Goal: Communication & Community: Answer question/provide support

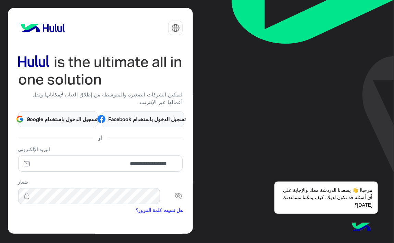
scroll to position [53, 0]
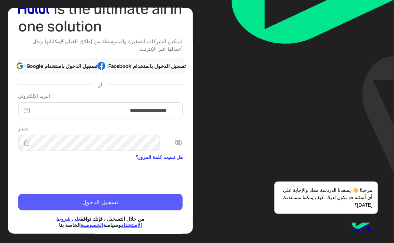
click at [96, 194] on button "تسجيل الدخول" at bounding box center [100, 202] width 165 height 16
click at [165, 194] on button "تسجيل الدخول" at bounding box center [100, 202] width 165 height 16
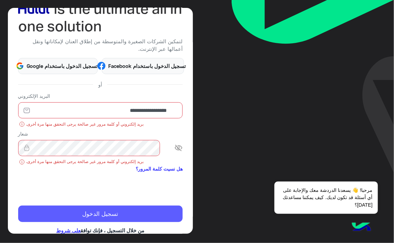
click at [46, 206] on button "تسجيل الدخول" at bounding box center [100, 213] width 165 height 16
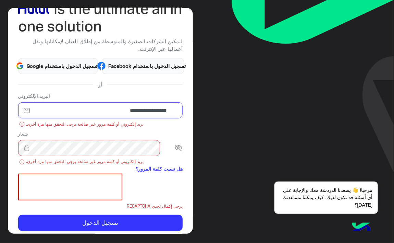
click at [125, 102] on input "**********" at bounding box center [100, 110] width 165 height 16
paste input "email"
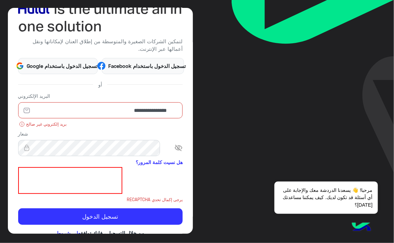
type input "**********"
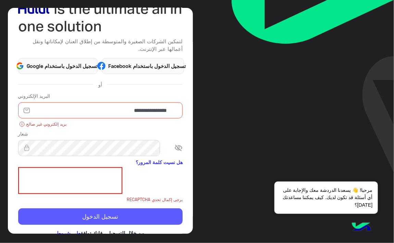
click at [93, 205] on div "**********" at bounding box center [100, 121] width 185 height 226
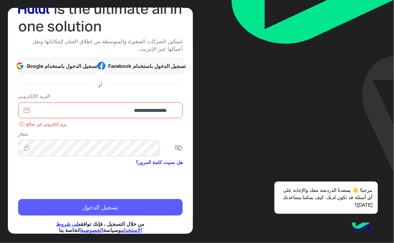
click at [111, 199] on button "تسجيل الدخول" at bounding box center [100, 207] width 165 height 16
click at [125, 199] on button "تسجيل الدخول" at bounding box center [100, 207] width 165 height 16
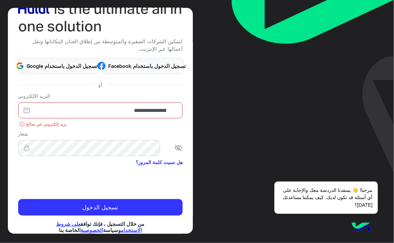
click at [126, 102] on input "**********" at bounding box center [100, 110] width 165 height 16
click at [123, 103] on input "email" at bounding box center [100, 110] width 165 height 16
paste input "**********"
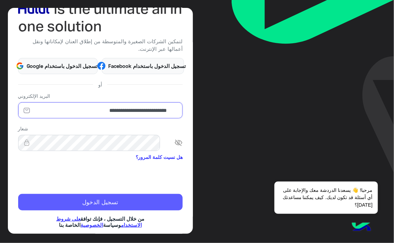
type input "**********"
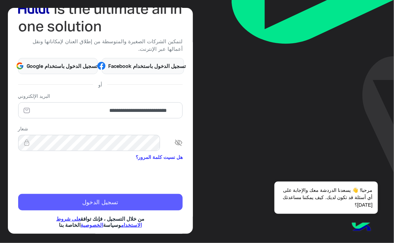
click at [145, 194] on button "تسجيل الدخول" at bounding box center [100, 202] width 165 height 16
click at [163, 194] on button "تسجيل الدخول" at bounding box center [100, 202] width 165 height 16
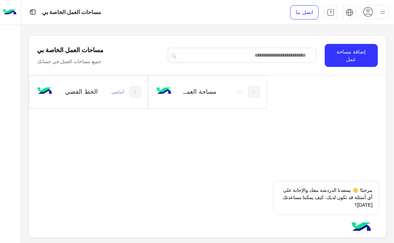
click at [100, 177] on div "الخط الفضي أساسي مساحة العمل‎ جديد 1 خال" at bounding box center [207, 154] width 357 height 158
click at [207, 94] on h5 "مساحة العمل‎ جديد 1" at bounding box center [198, 91] width 38 height 8
click at [217, 90] on div "مساحة العمل‎ جديد 1 خال" at bounding box center [207, 92] width 118 height 33
click at [128, 98] on div "الخط الفضي أساسي" at bounding box center [88, 92] width 118 height 33
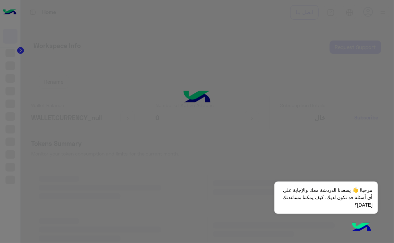
click at [121, 92] on div "Your free trial just ended. Choose a paid plan to continue seamlessly. Keep the…" at bounding box center [197, 92] width 178 height 111
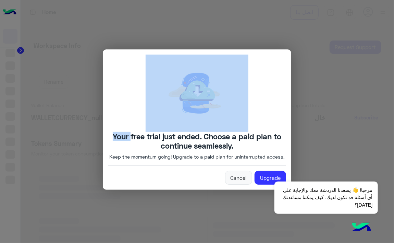
click at [121, 92] on div "Your free trial just ended. Choose a paid plan to continue seamlessly. Keep the…" at bounding box center [197, 109] width 178 height 111
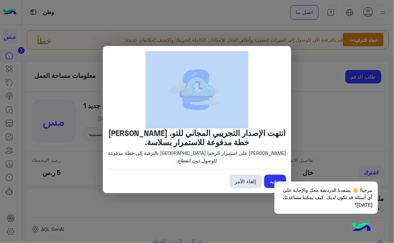
click at [245, 182] on link "إلغاء الأمر" at bounding box center [246, 181] width 32 height 14
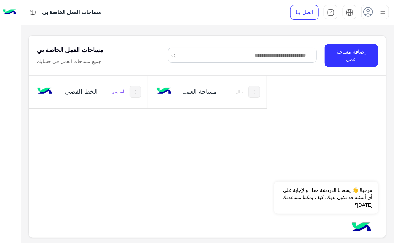
click at [108, 94] on div "الخط الفضي أساسي" at bounding box center [88, 92] width 118 height 33
click at [108, 94] on div "مساحات العمل الخاصة بي اتصل بنا مركز المساعدة عربي الإنكليزية مساحات العمل الخا…" at bounding box center [207, 121] width 373 height 243
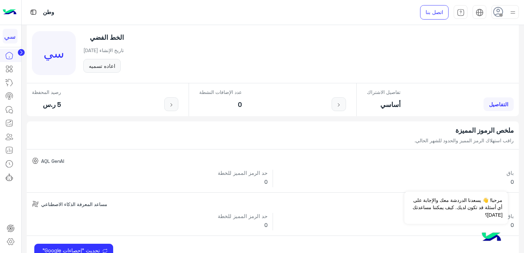
scroll to position [41, 0]
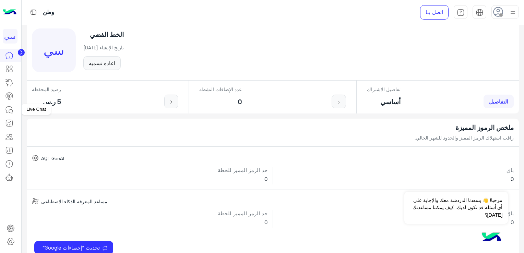
click at [7, 109] on icon at bounding box center [9, 110] width 8 height 8
click at [12, 108] on icon at bounding box center [9, 109] width 6 height 6
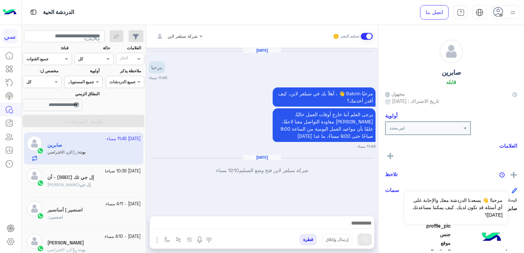
click at [284, 172] on p "شركة سيلفر لاين فتح وضع التسليم 12:10 مساء" at bounding box center [262, 170] width 227 height 7
drag, startPoint x: 284, startPoint y: 172, endPoint x: 278, endPoint y: 218, distance: 46.3
click at [278, 218] on div "شركة سيلفر لاين تسليم البشر [DATE] مرحبا 11:45 مساء مرحبًا Sabrin 👋 ، أهلاً بك …" at bounding box center [262, 140] width 232 height 231
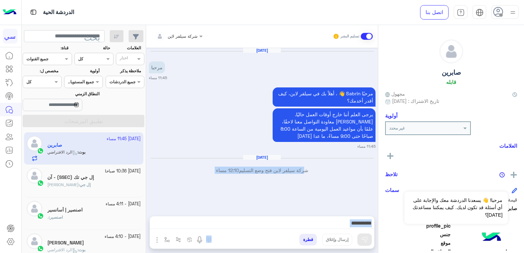
click at [278, 219] on textarea at bounding box center [262, 224] width 224 height 10
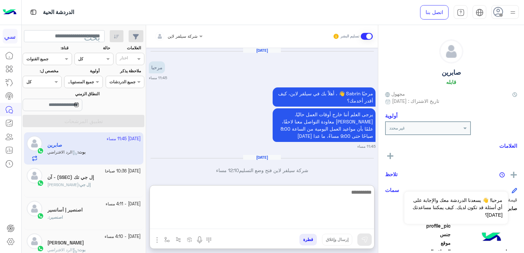
click at [278, 219] on textarea at bounding box center [262, 208] width 224 height 41
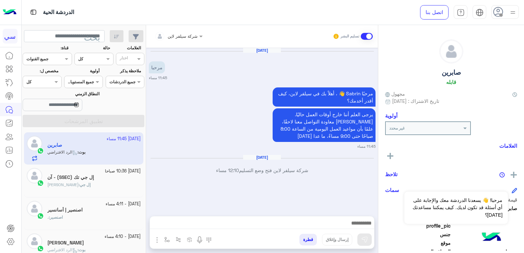
click at [158, 181] on div "[DATE] مرحبا 11:45 مساء مرحبًا Sabrin 👋 ، أهلاً بك في سيلفر لاين، كيف أقدر أخدم…" at bounding box center [262, 128] width 232 height 161
